Goal: Task Accomplishment & Management: Manage account settings

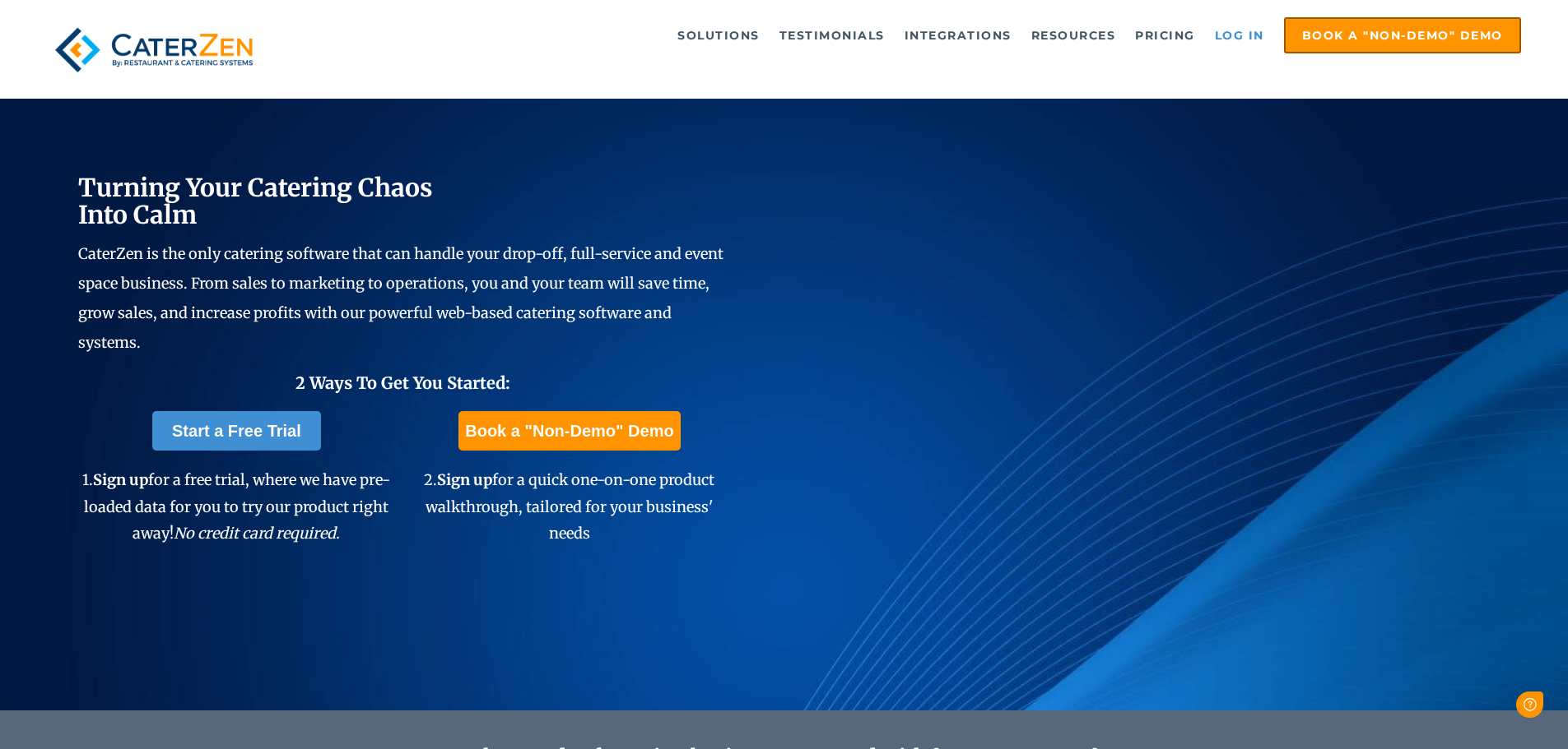
click at [1249, 34] on link "Log in" at bounding box center [1239, 36] width 66 height 33
click at [1267, 30] on link "Log in" at bounding box center [1239, 36] width 66 height 33
click at [1243, 36] on link "Log in" at bounding box center [1239, 36] width 66 height 33
